Goal: Navigation & Orientation: Understand site structure

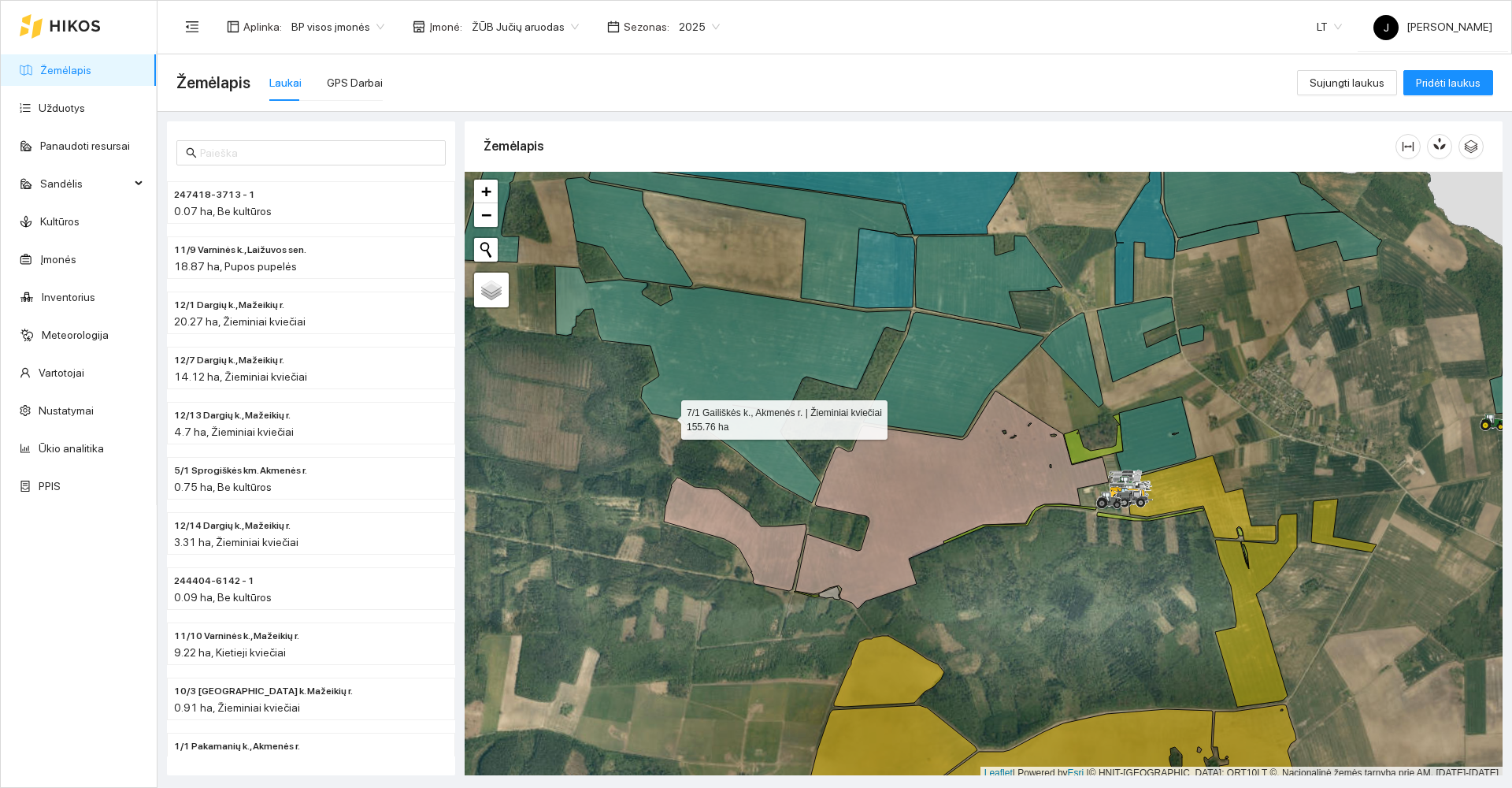
scroll to position [5, 0]
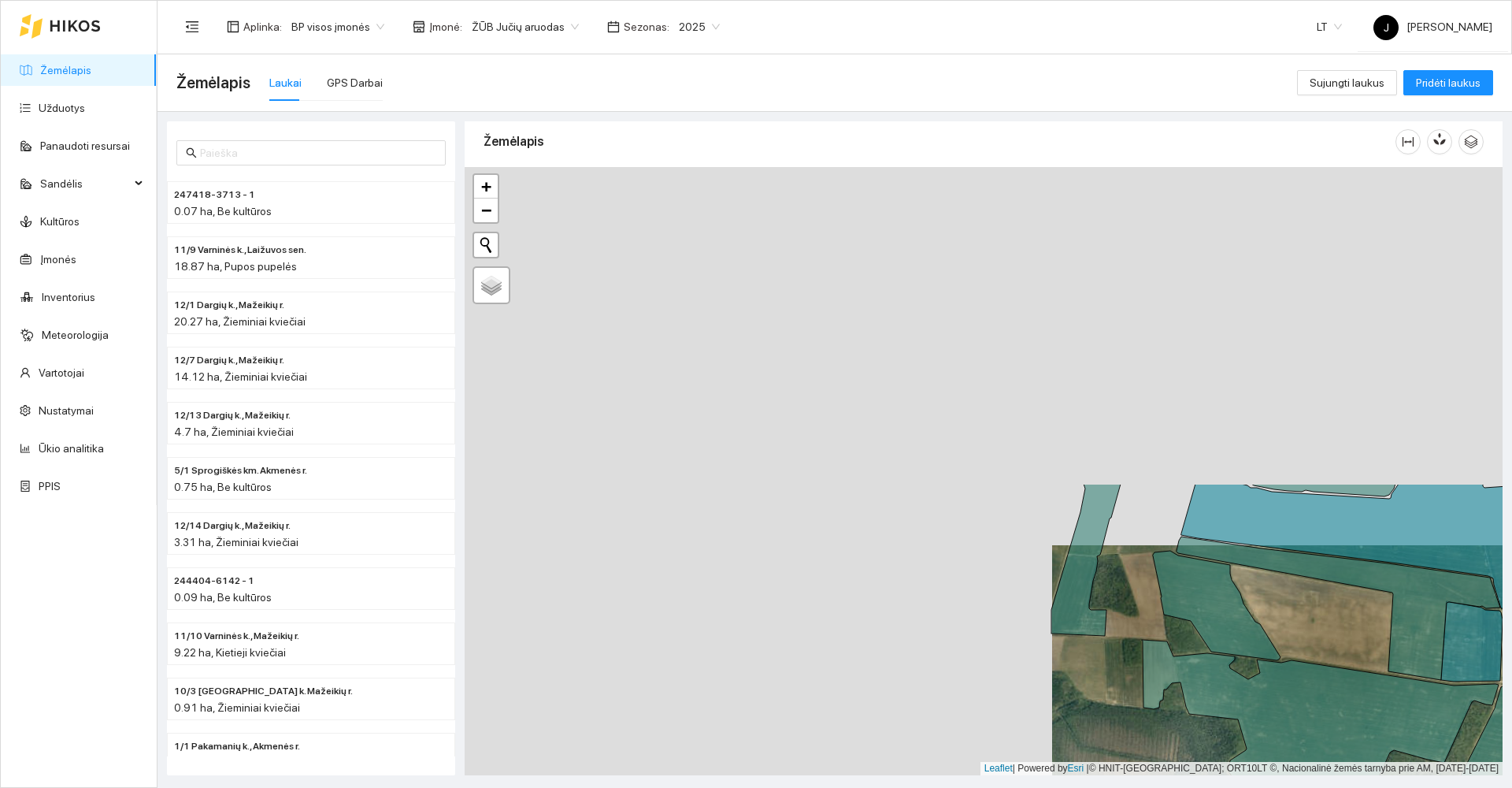
drag, startPoint x: 668, startPoint y: 416, endPoint x: 1263, endPoint y: 796, distance: 706.0
click at [1263, 787] on html "Žemėlapis Užduotys Panaudoti resursai Sandėlis Kultūros Įmonės Inventorius Mete…" at bounding box center [756, 394] width 1512 height 788
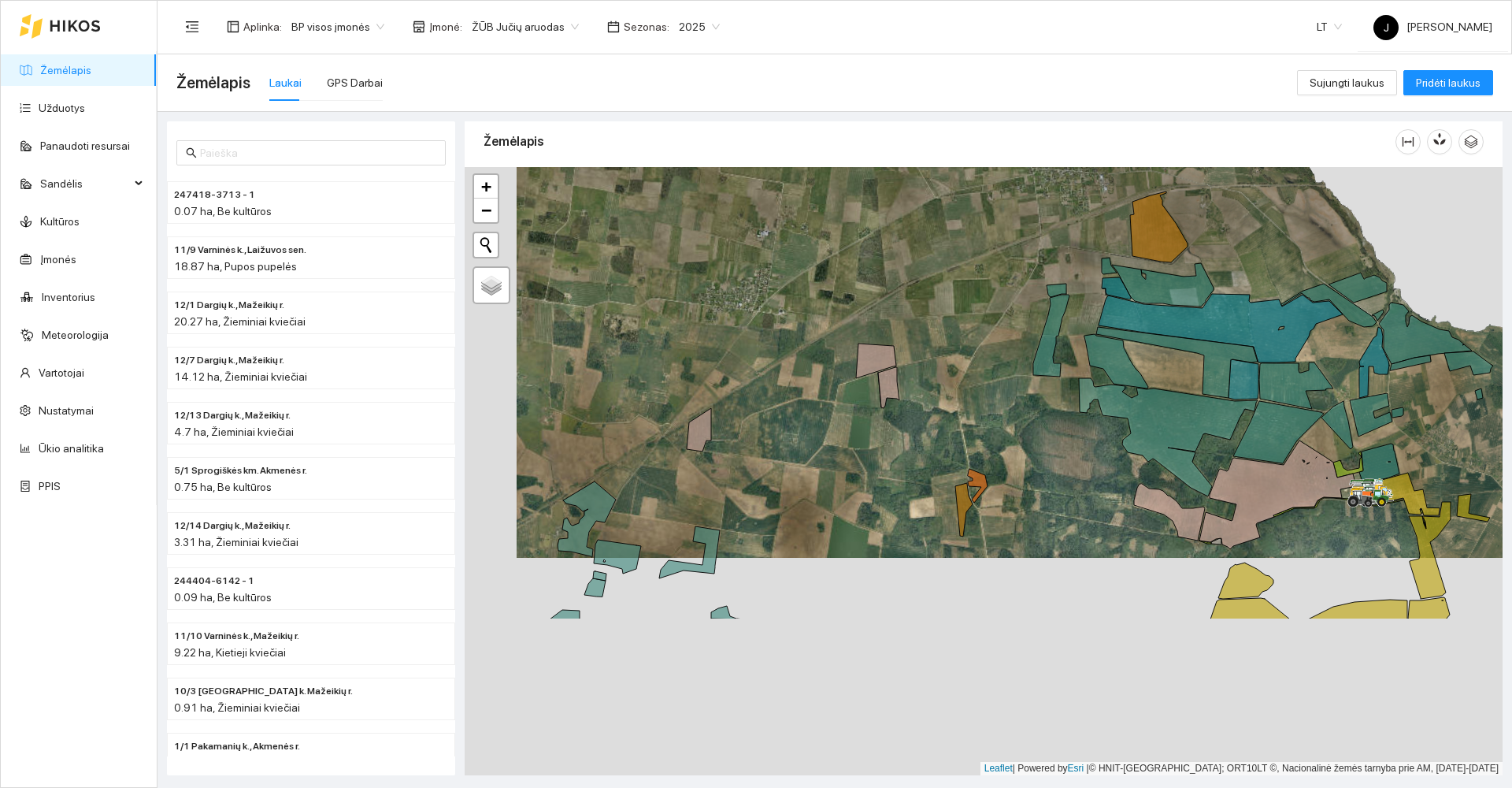
drag, startPoint x: 898, startPoint y: 566, endPoint x: 946, endPoint y: 403, distance: 169.9
click at [948, 404] on div at bounding box center [983, 470] width 1038 height 608
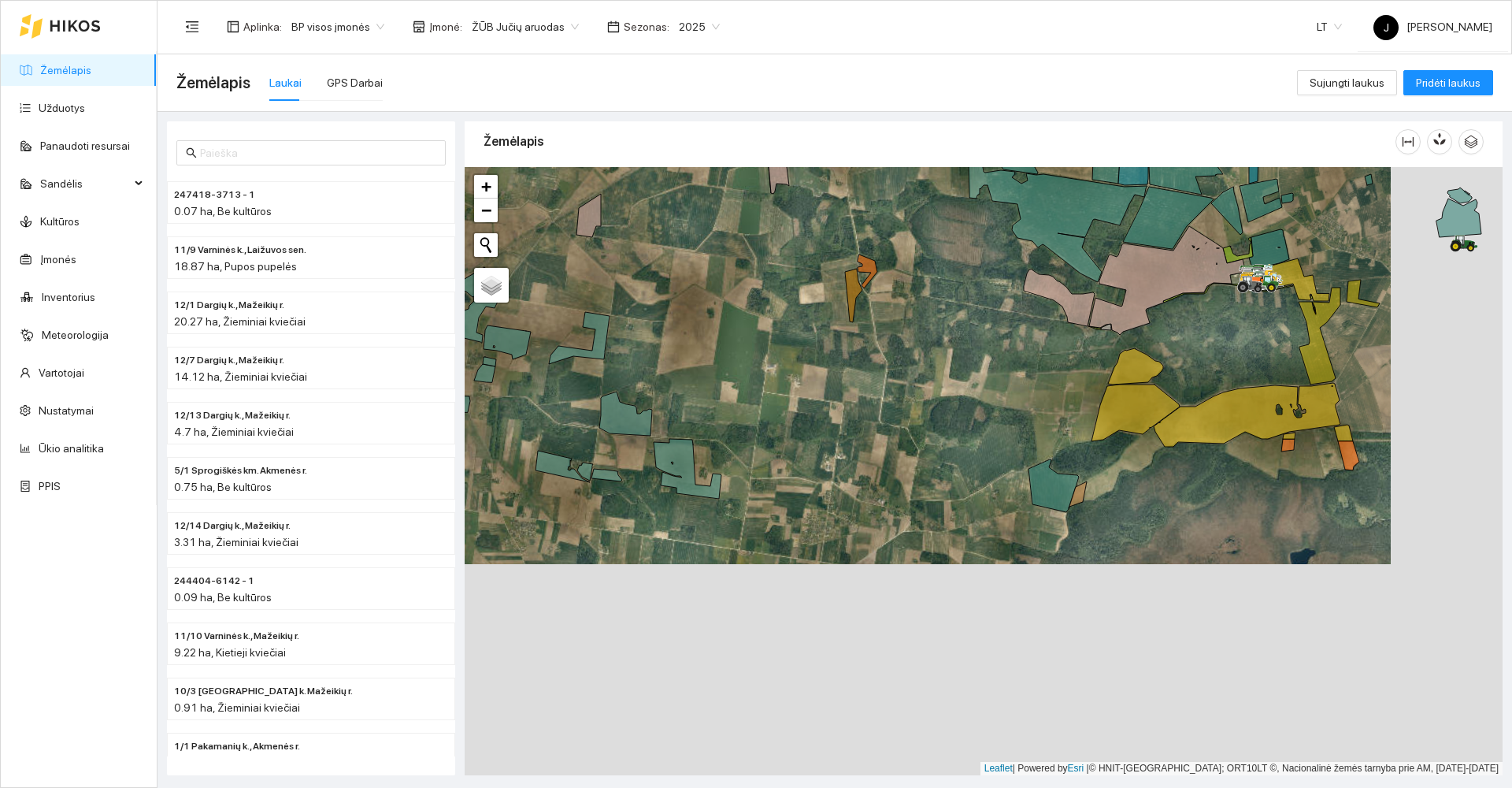
drag, startPoint x: 939, startPoint y: 652, endPoint x: 837, endPoint y: 463, distance: 214.8
click at [837, 463] on div at bounding box center [983, 470] width 1038 height 608
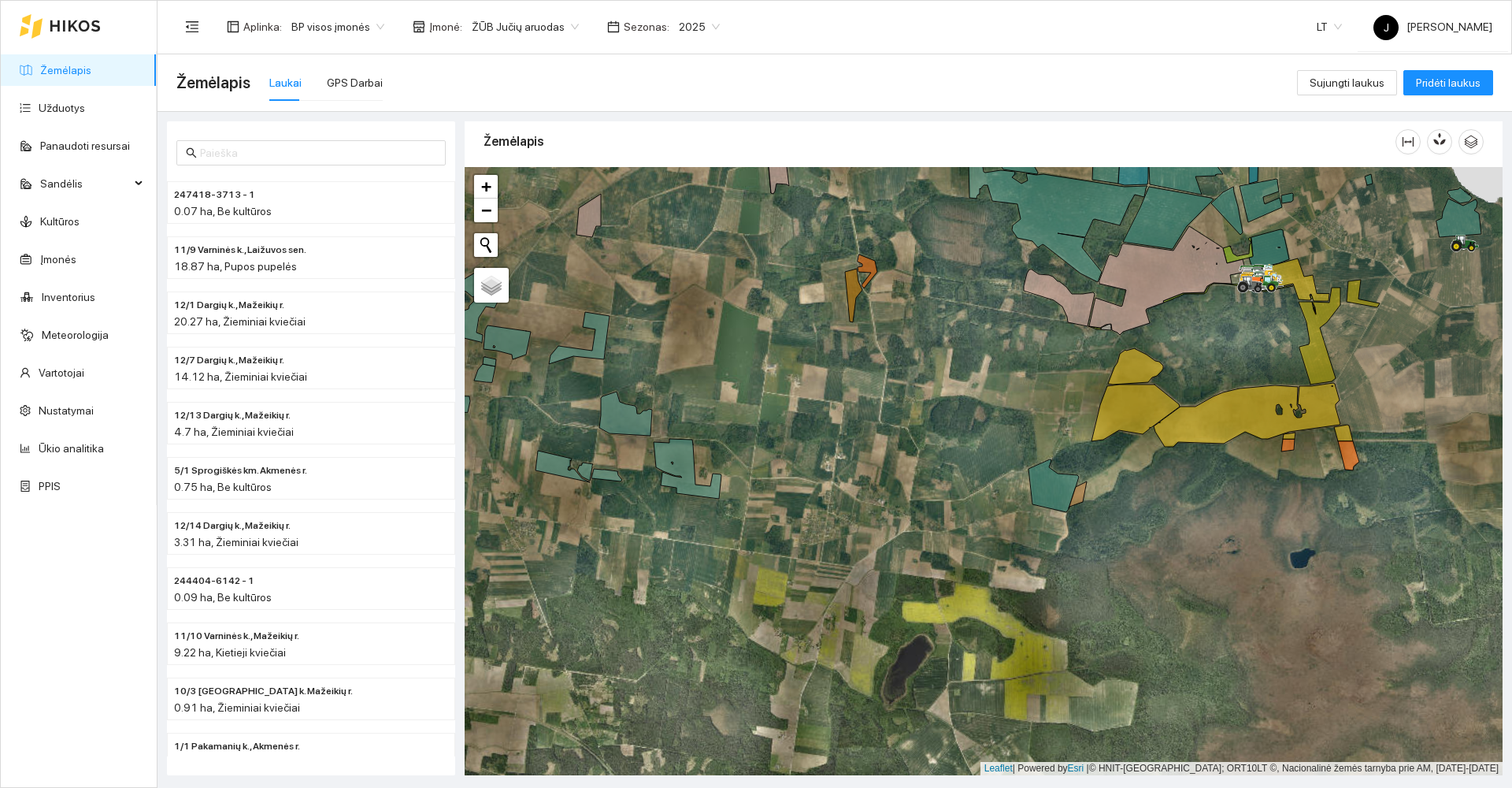
click at [1077, 525] on div at bounding box center [983, 470] width 1038 height 608
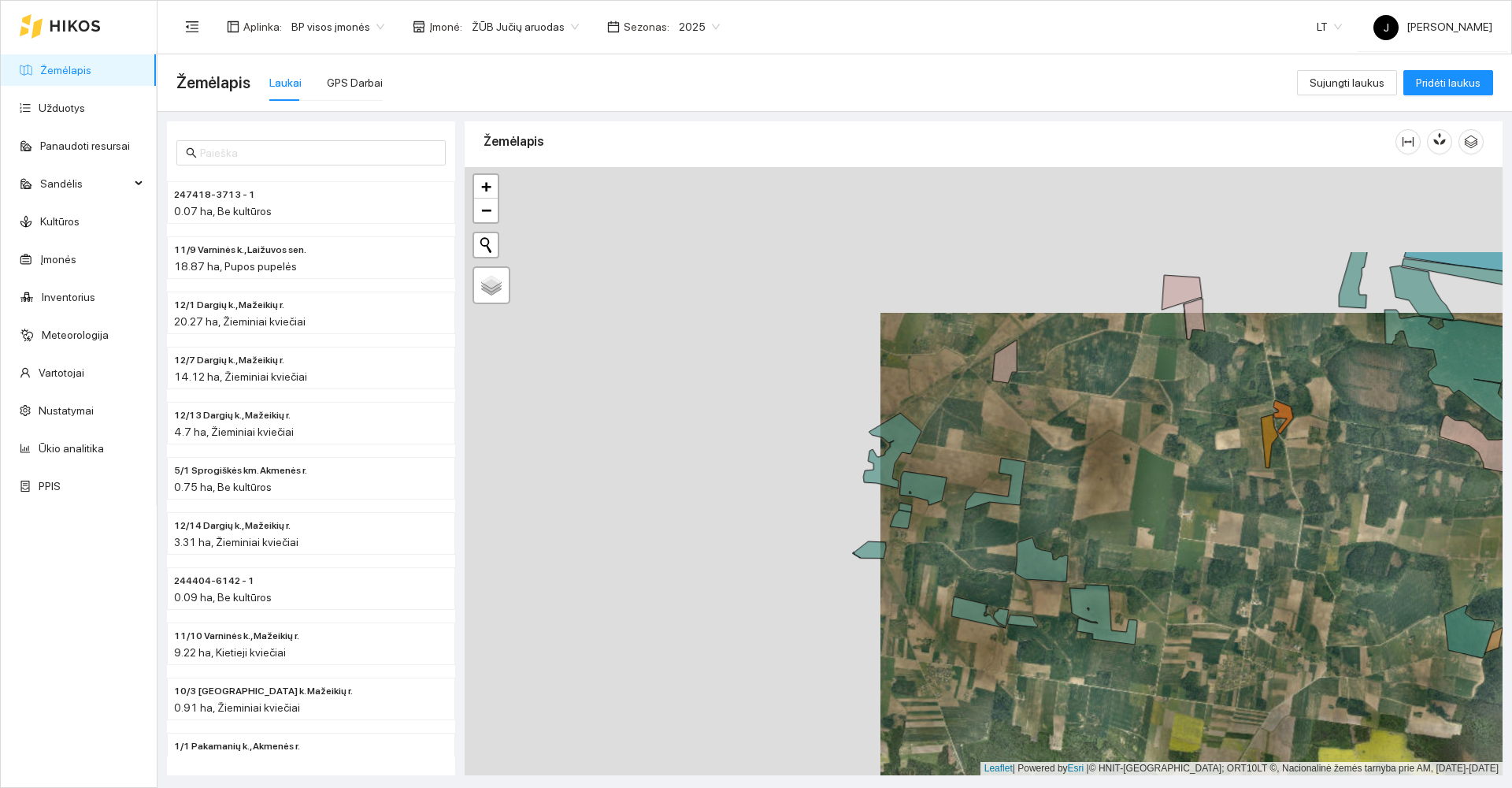
click at [1181, 545] on div at bounding box center [983, 470] width 1038 height 608
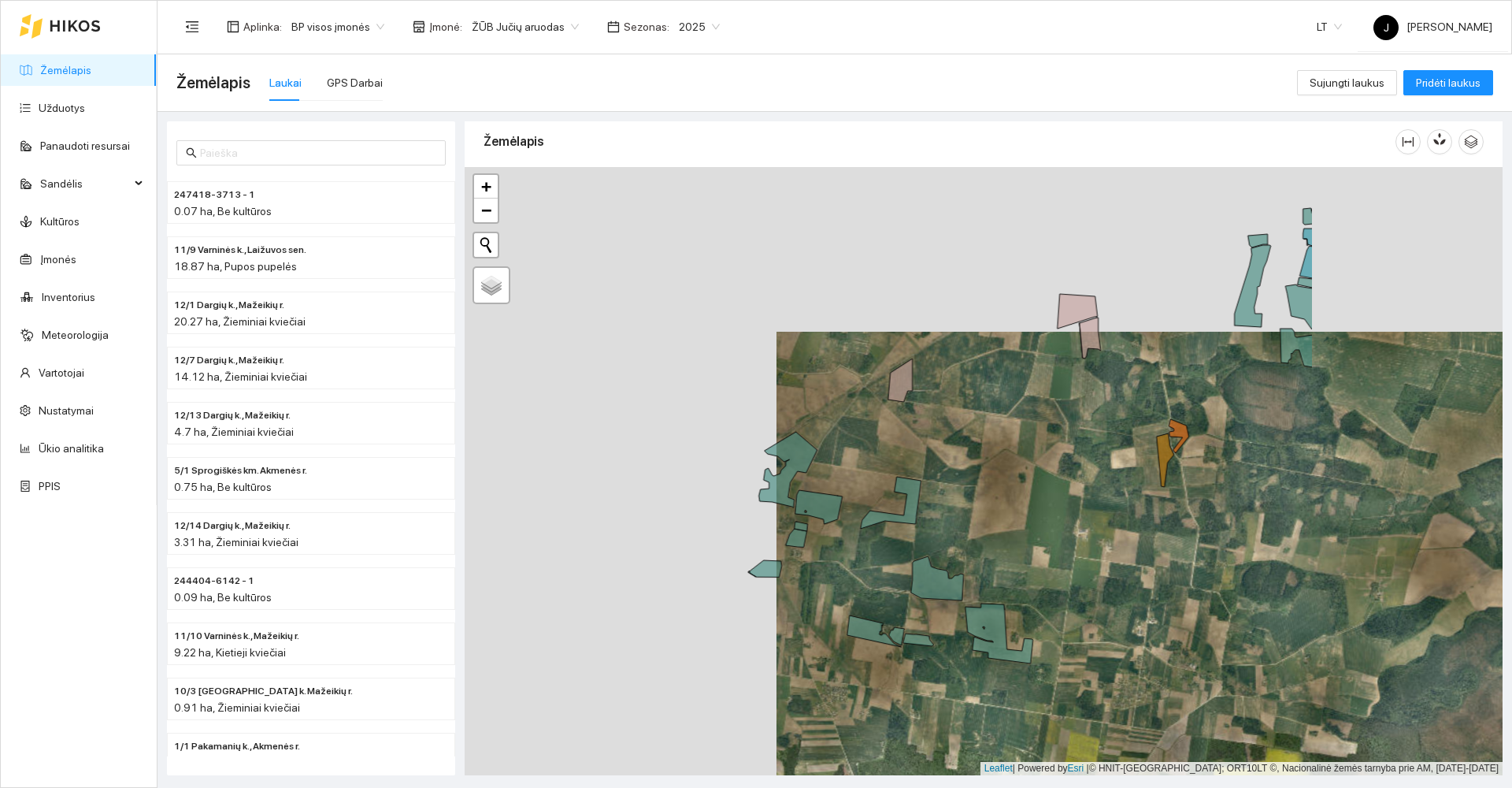
drag, startPoint x: 1181, startPoint y: 545, endPoint x: 888, endPoint y: 507, distance: 295.5
click at [888, 507] on div at bounding box center [983, 470] width 1038 height 608
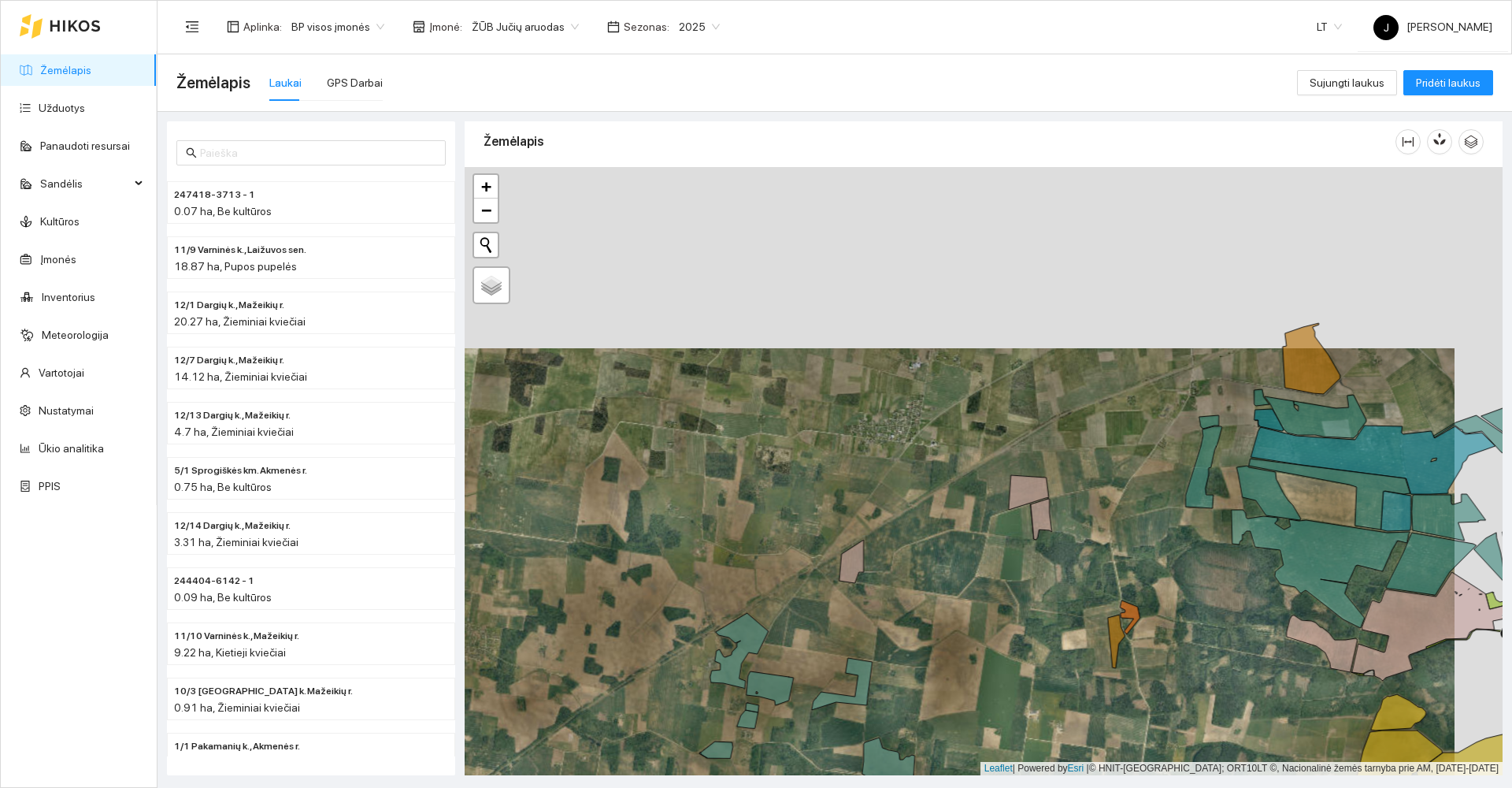
drag, startPoint x: 1018, startPoint y: 581, endPoint x: 1005, endPoint y: 606, distance: 28.2
click at [1005, 606] on div at bounding box center [983, 470] width 1038 height 608
